Goal: Task Accomplishment & Management: Manage account settings

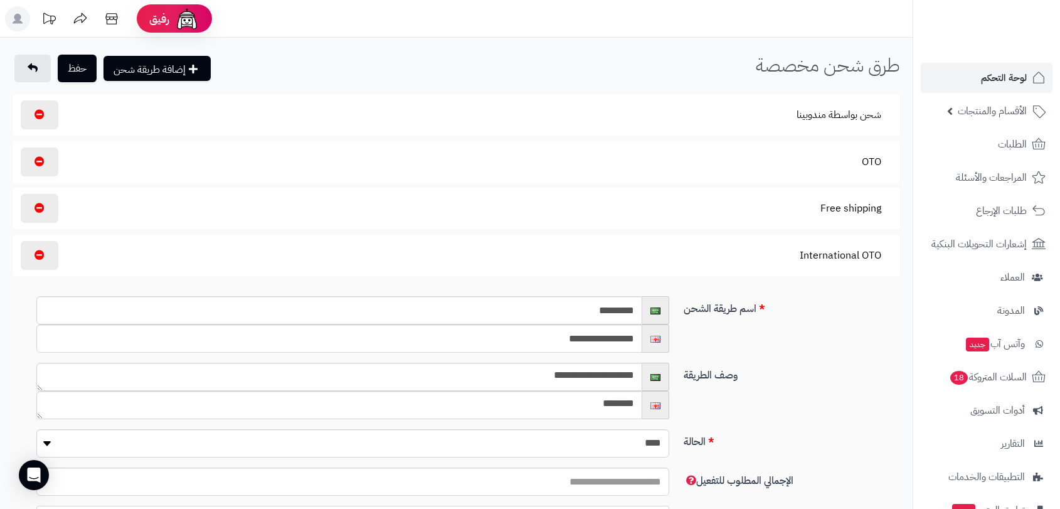
scroll to position [209, 0]
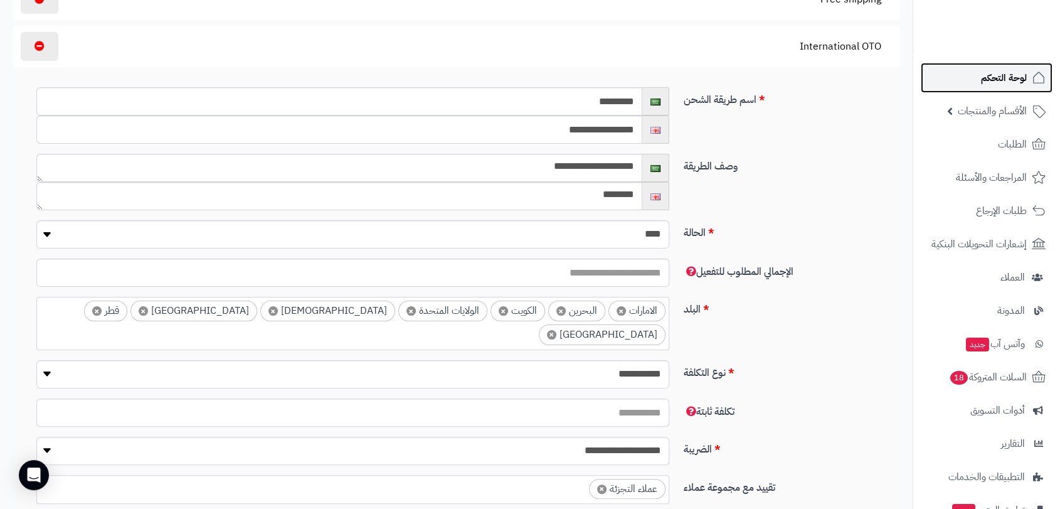
click at [1010, 77] on span "لوحة التحكم" at bounding box center [1004, 78] width 46 height 18
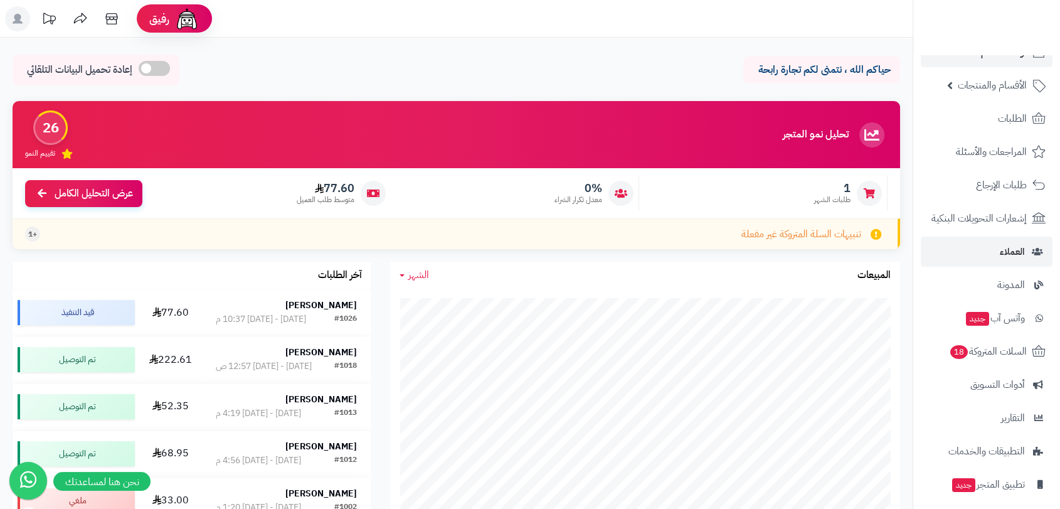
scroll to position [98, 0]
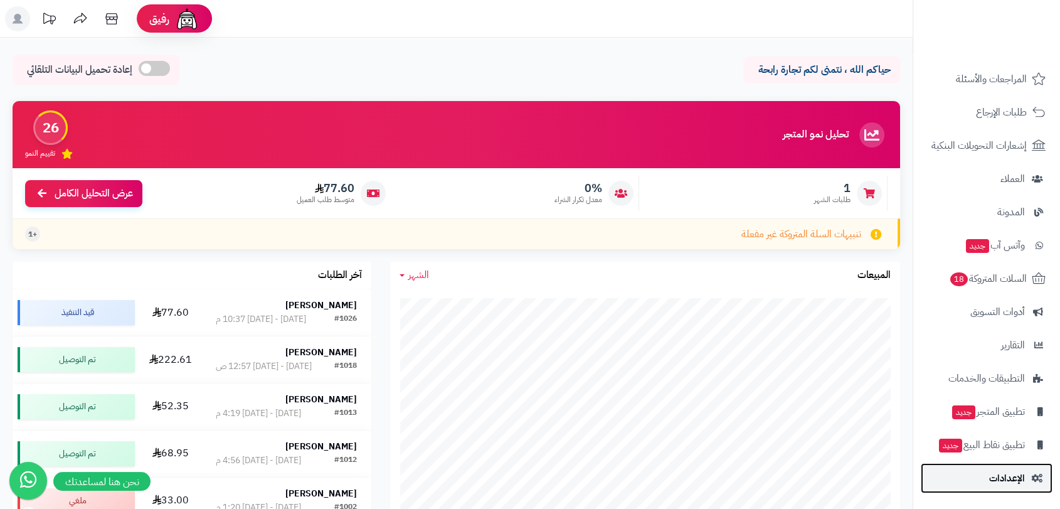
click at [1009, 464] on link "الإعدادات" at bounding box center [987, 478] width 132 height 30
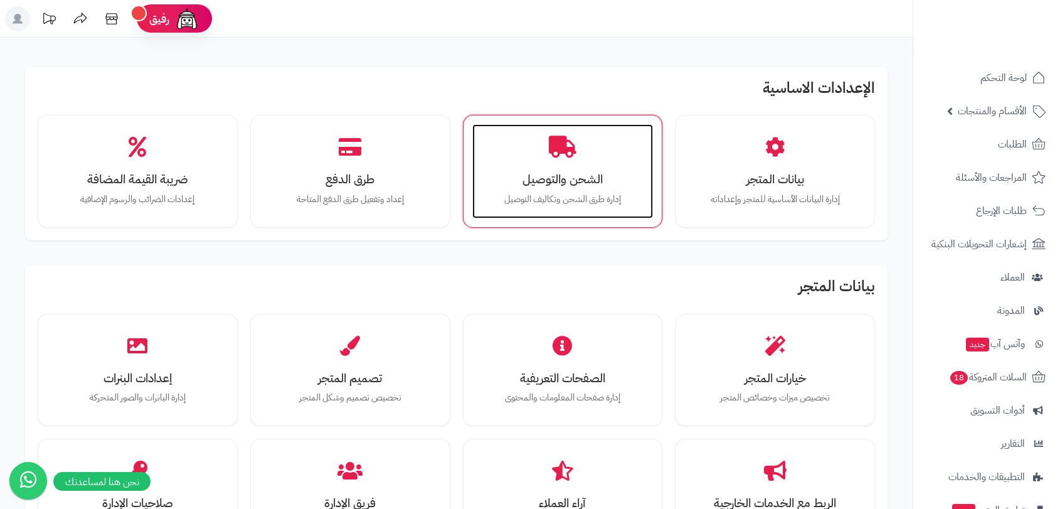
click at [562, 176] on h3 "الشحن والتوصيل" at bounding box center [563, 178] width 156 height 13
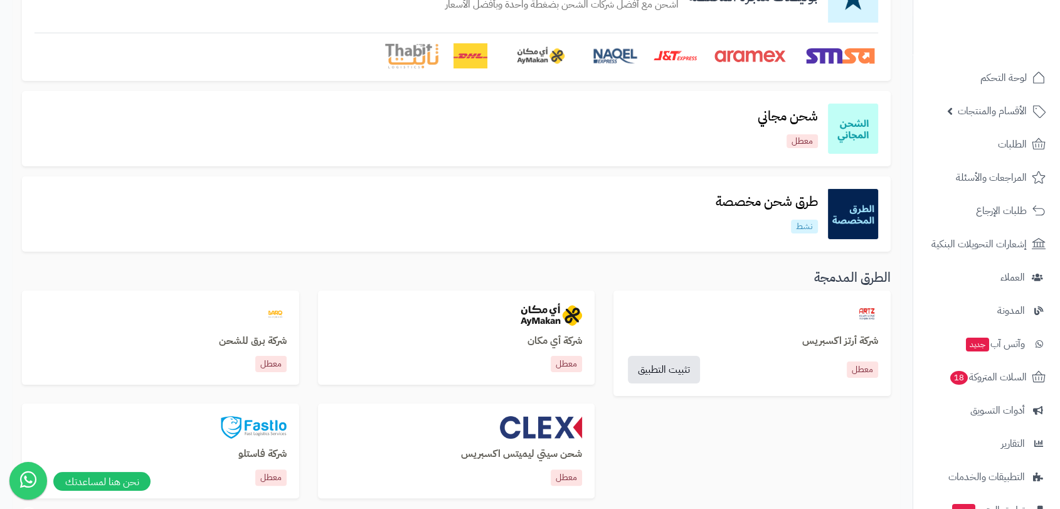
scroll to position [139, 0]
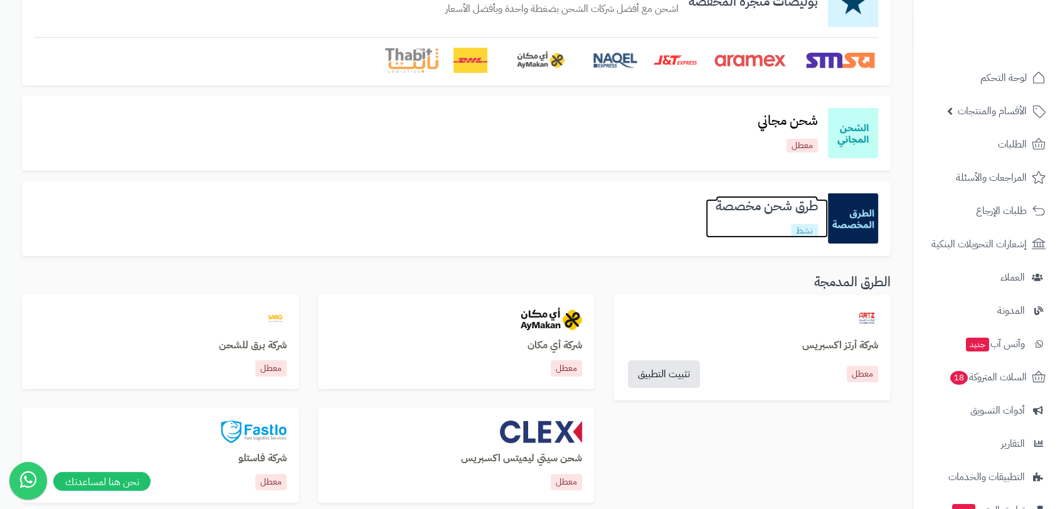
click at [746, 208] on h3 "طرق شحن مخصصة" at bounding box center [767, 206] width 122 height 14
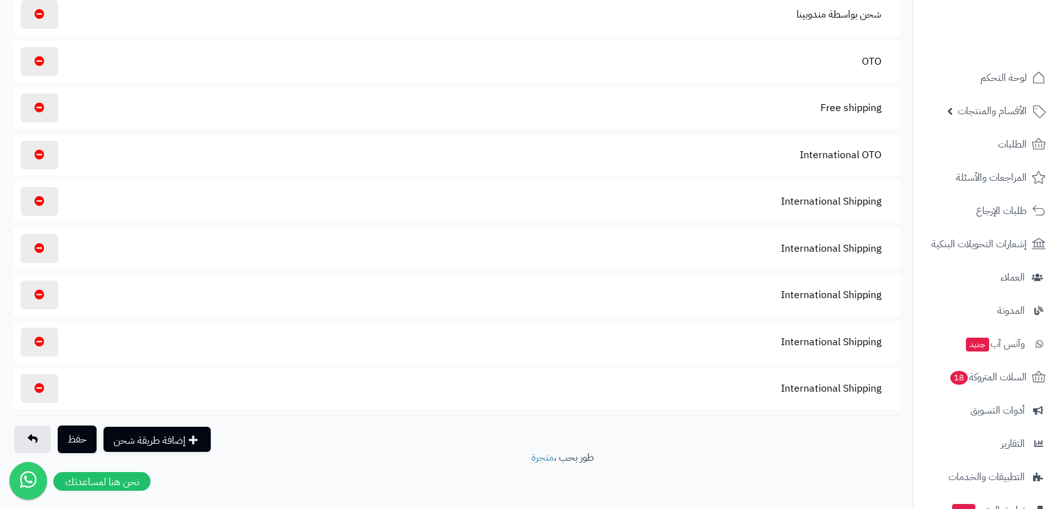
scroll to position [103, 0]
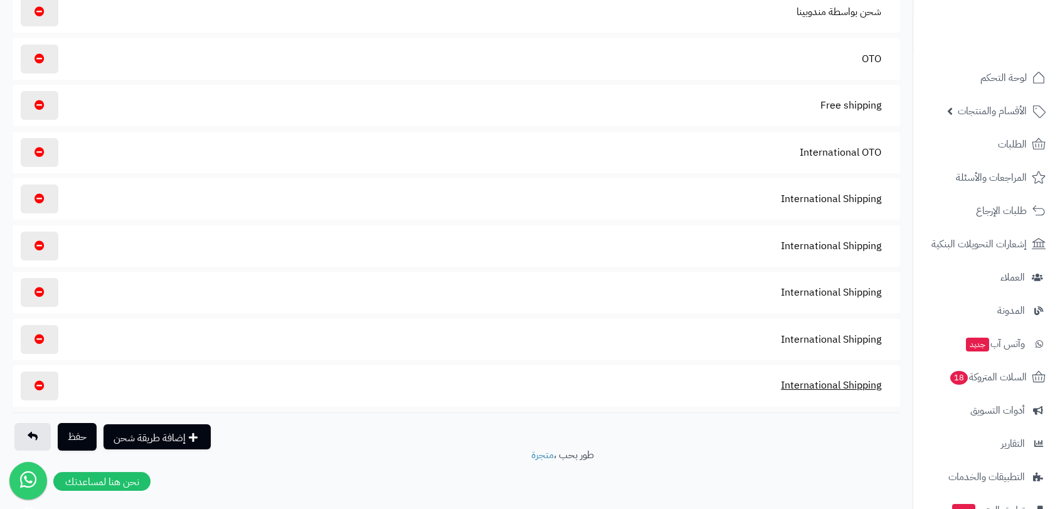
click at [805, 381] on button "International Shipping" at bounding box center [831, 385] width 122 height 29
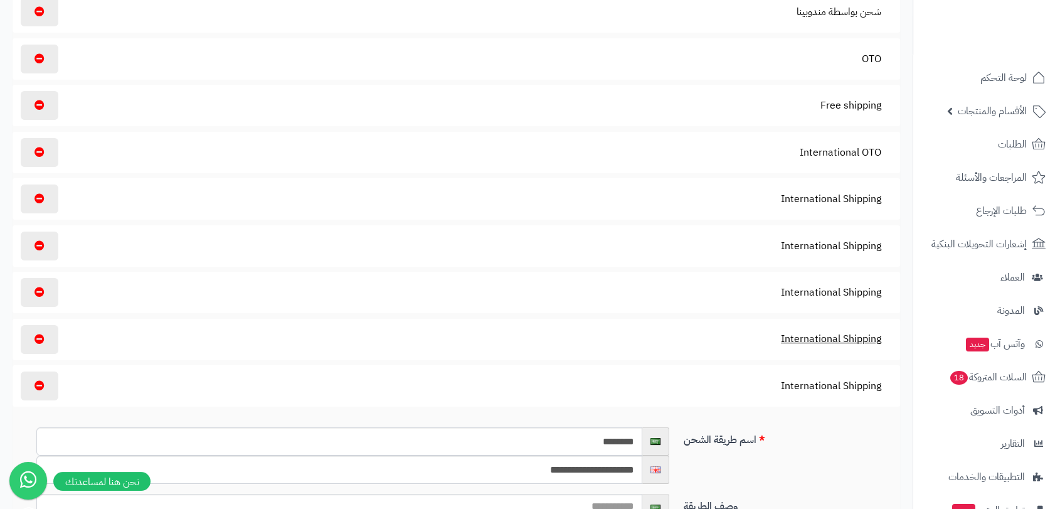
click at [785, 334] on button "International Shipping" at bounding box center [831, 338] width 122 height 29
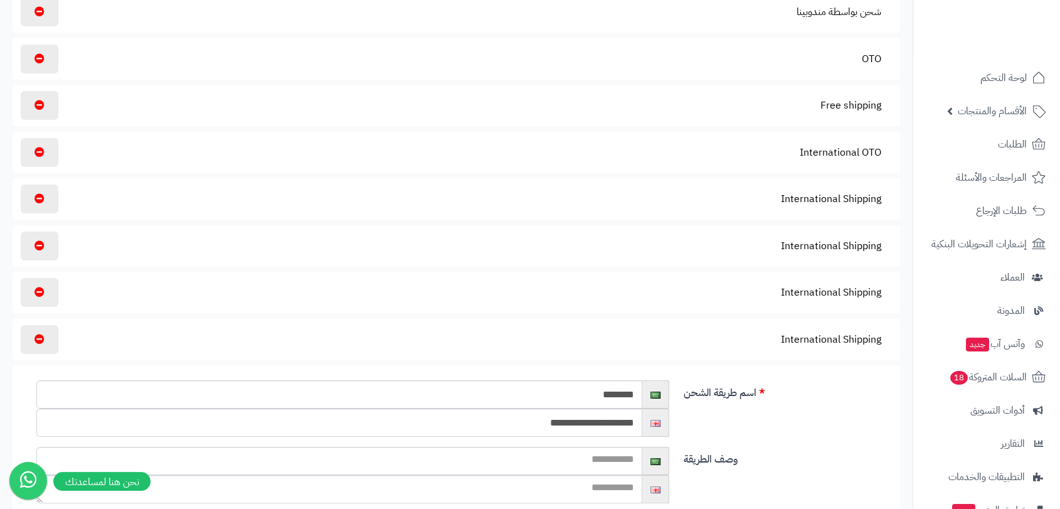
click at [763, 292] on section "International Shipping" at bounding box center [456, 292] width 875 height 29
click at [800, 292] on button "International Shipping" at bounding box center [831, 291] width 122 height 29
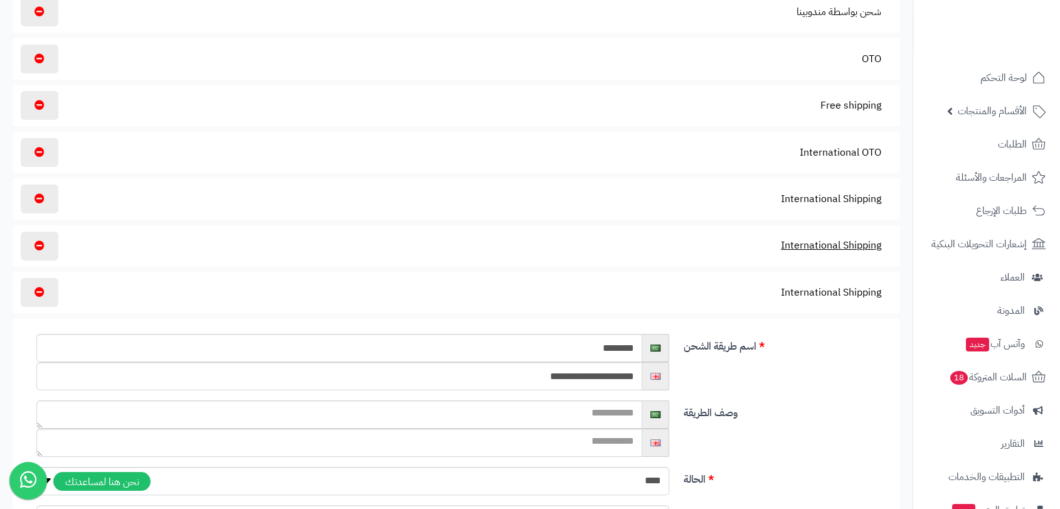
click at [813, 239] on button "International Shipping" at bounding box center [831, 245] width 122 height 29
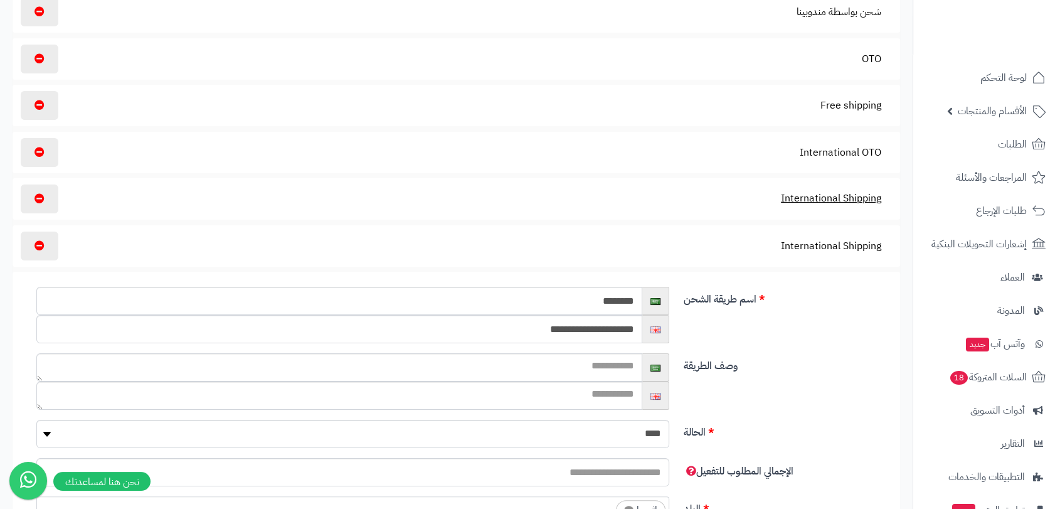
click at [830, 202] on button "International Shipping" at bounding box center [831, 198] width 122 height 29
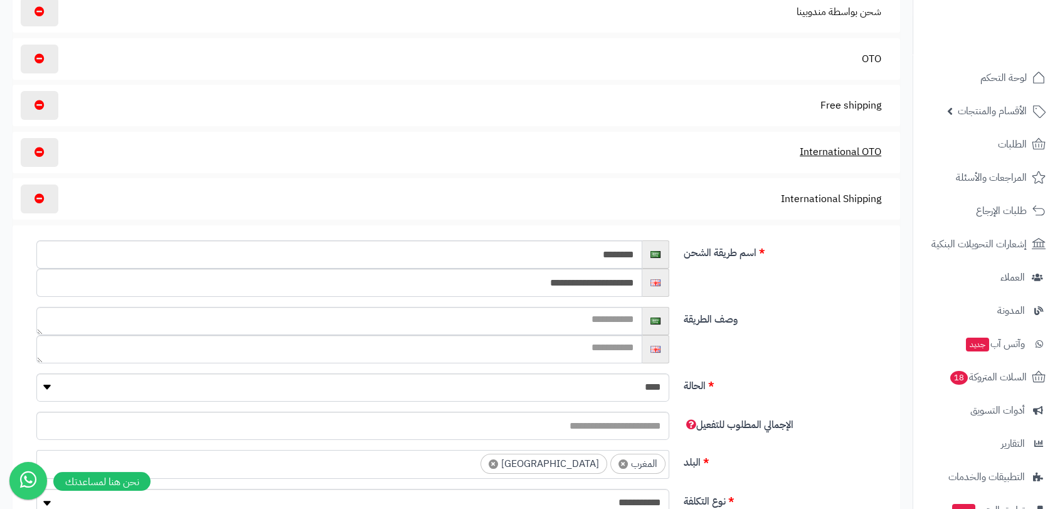
click at [814, 149] on button "International OTO" at bounding box center [840, 151] width 103 height 29
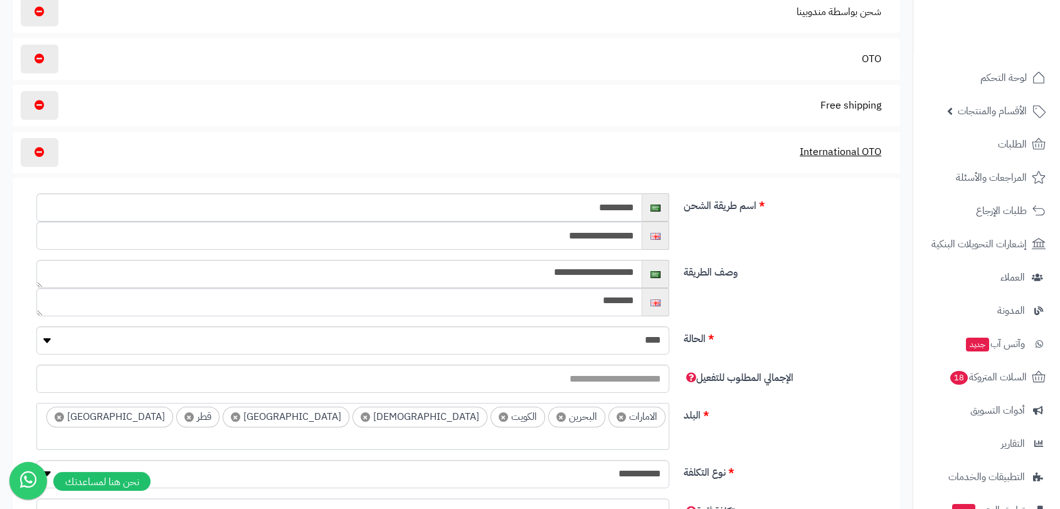
click at [843, 152] on button "International OTO" at bounding box center [840, 151] width 103 height 29
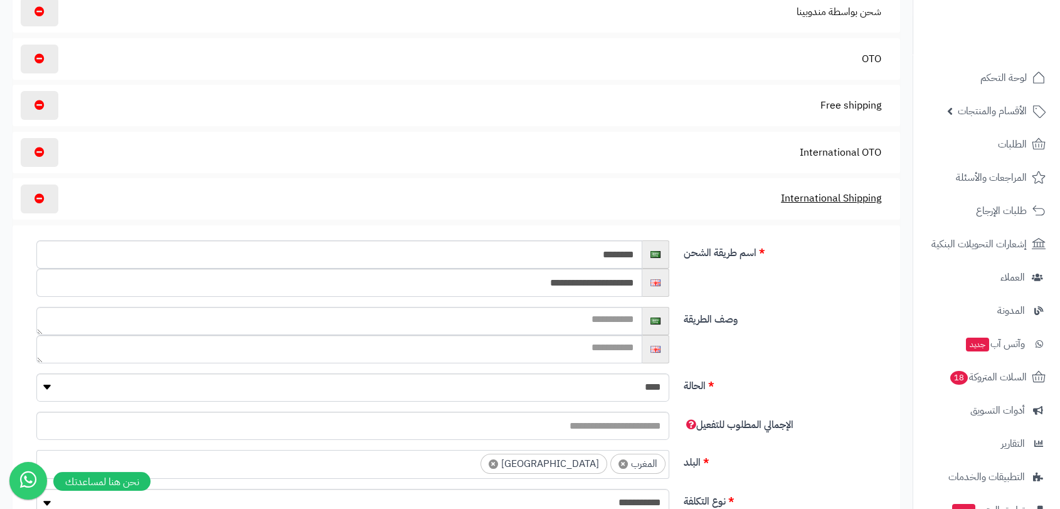
click at [821, 199] on button "International Shipping" at bounding box center [831, 198] width 122 height 29
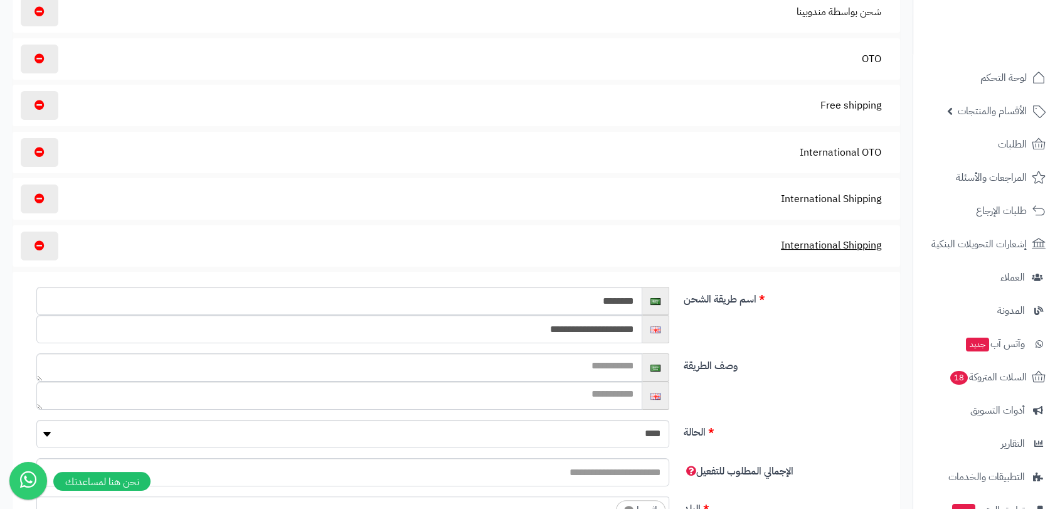
click at [824, 242] on button "International Shipping" at bounding box center [831, 245] width 122 height 29
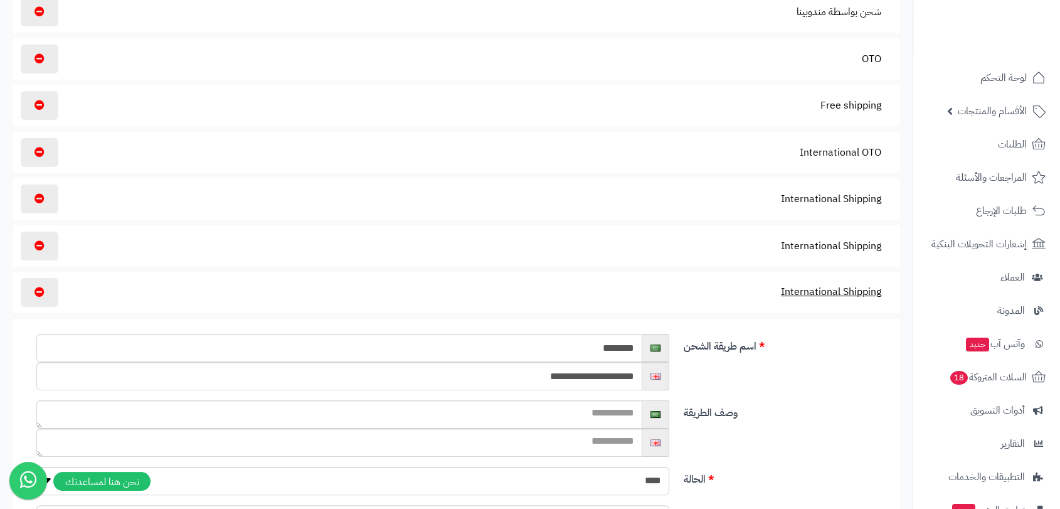
click at [818, 287] on button "International Shipping" at bounding box center [831, 291] width 122 height 29
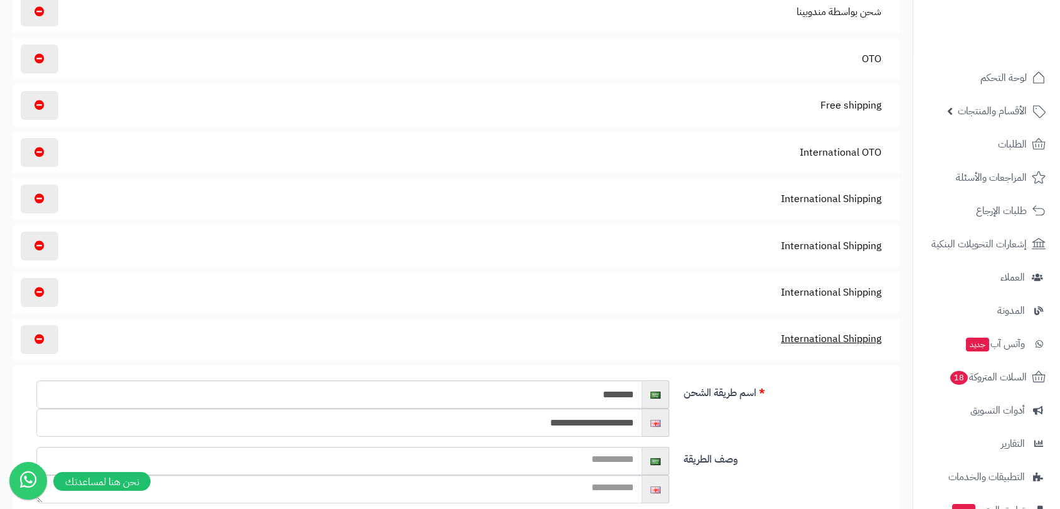
click at [817, 338] on button "International Shipping" at bounding box center [831, 338] width 122 height 29
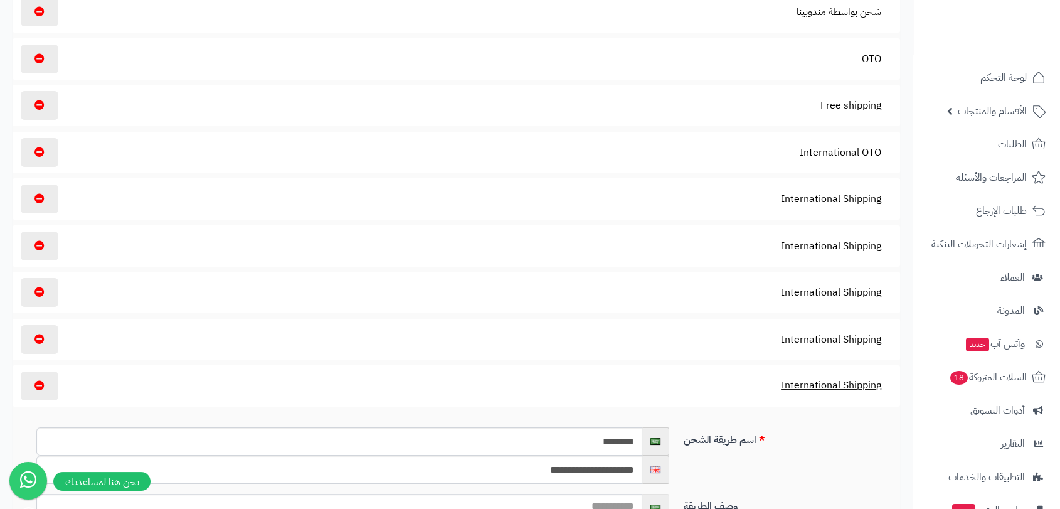
click at [817, 386] on button "International Shipping" at bounding box center [831, 385] width 122 height 29
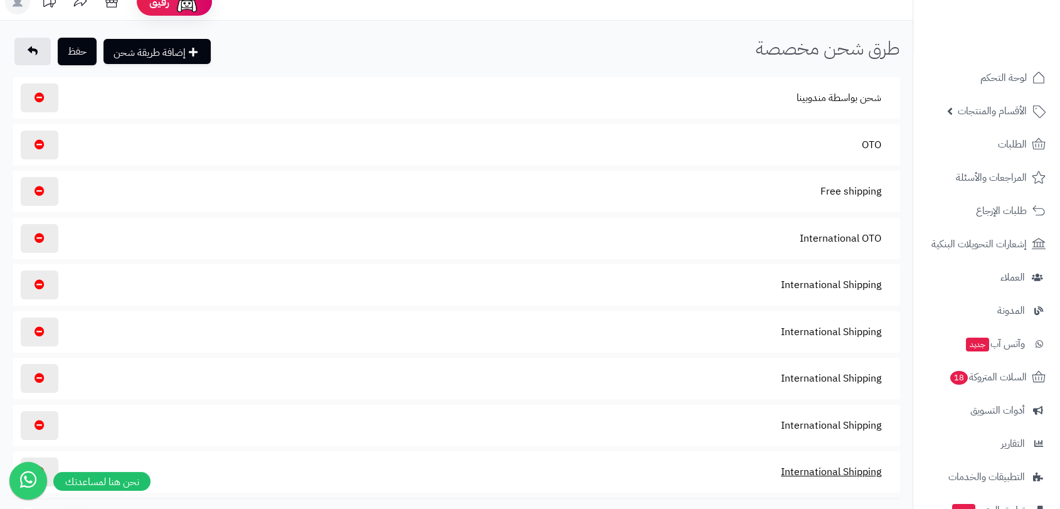
scroll to position [0, 0]
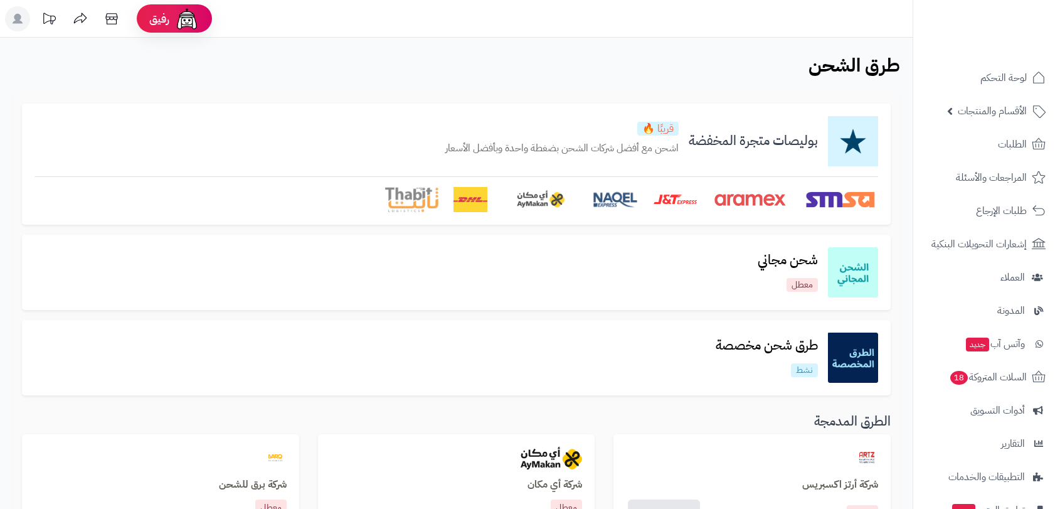
scroll to position [139, 0]
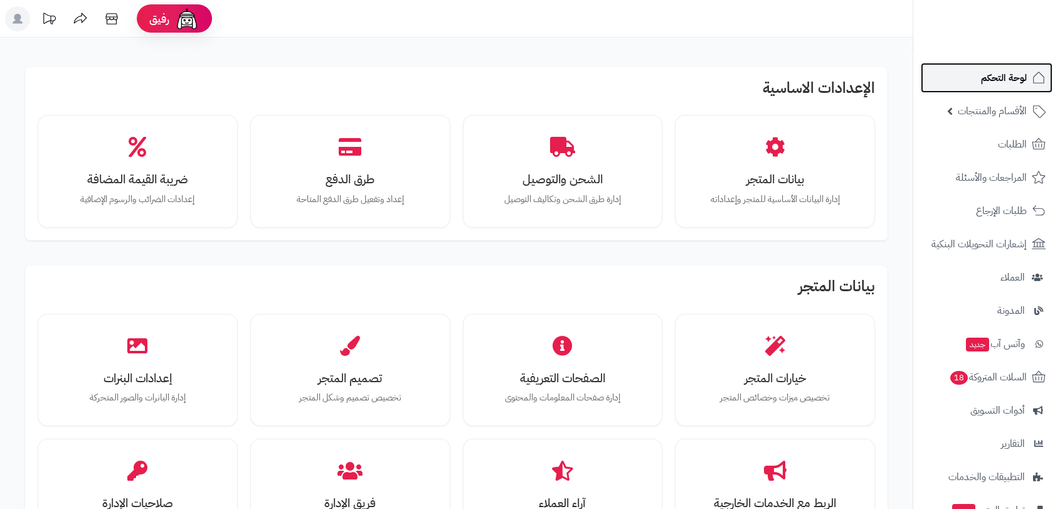
click at [999, 85] on span "لوحة التحكم" at bounding box center [1004, 78] width 46 height 18
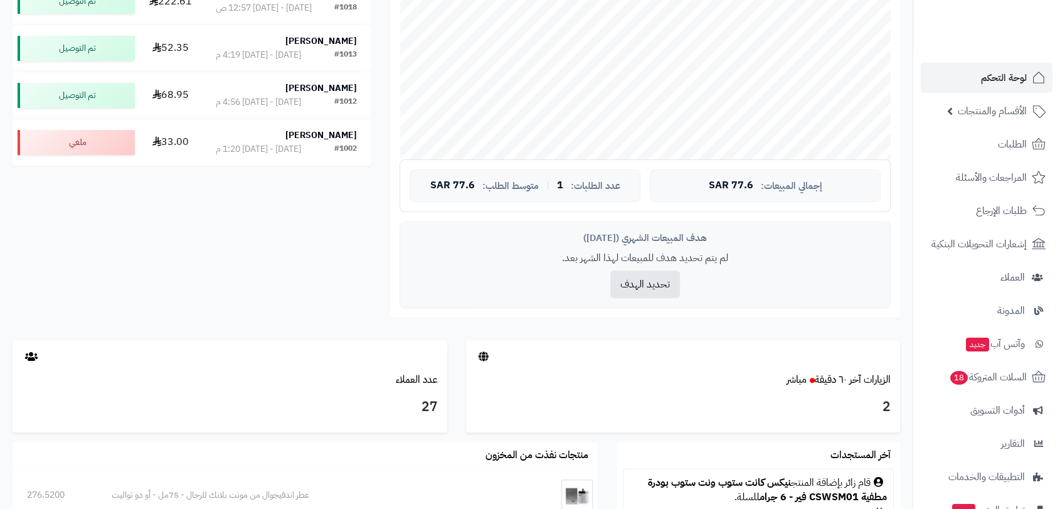
scroll to position [487, 0]
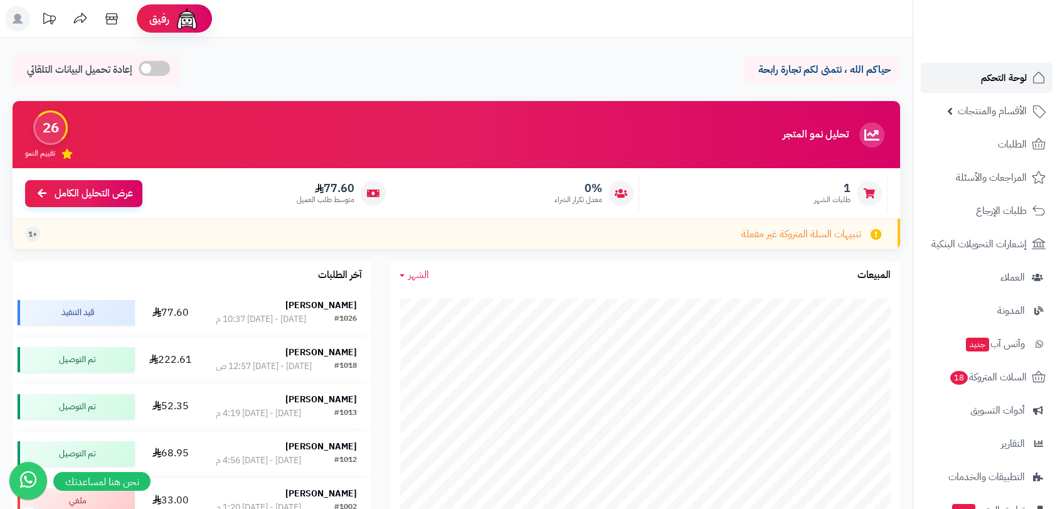
click at [992, 77] on span "لوحة التحكم" at bounding box center [1004, 78] width 46 height 18
